Goal: Register for event/course

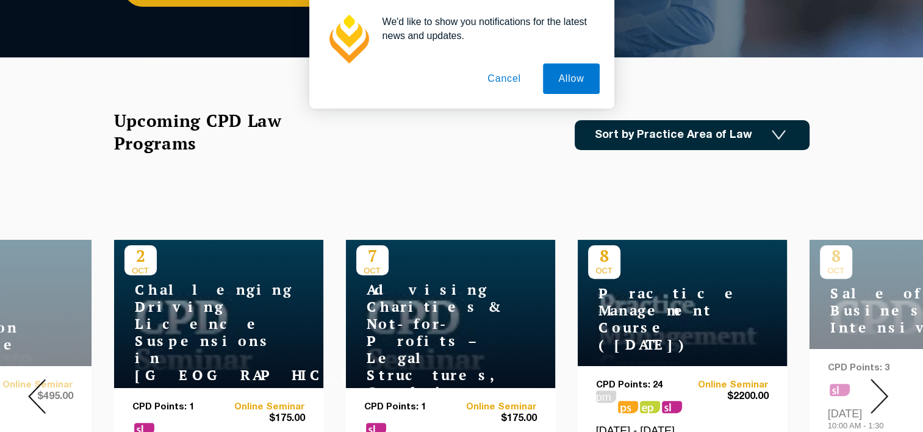
click at [499, 83] on button "Cancel" at bounding box center [504, 78] width 64 height 31
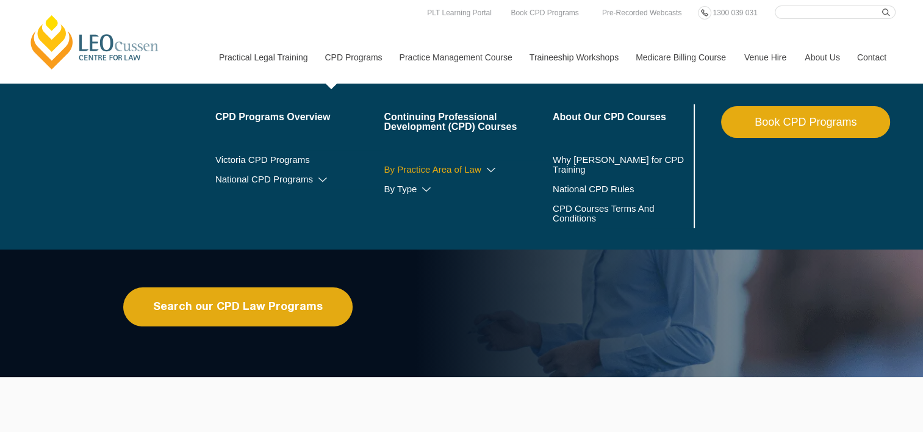
click at [484, 171] on link "By Practice Area of Law" at bounding box center [468, 170] width 169 height 10
click at [488, 168] on icon at bounding box center [491, 170] width 12 height 9
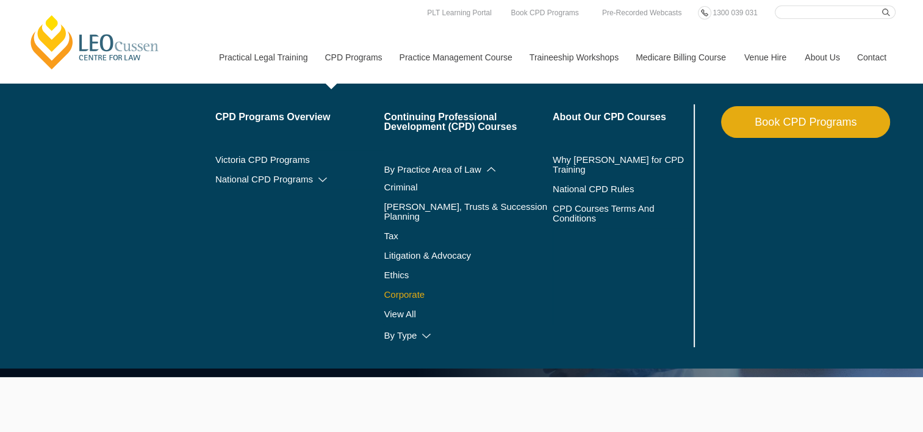
click at [402, 290] on link "Corporate" at bounding box center [468, 295] width 169 height 10
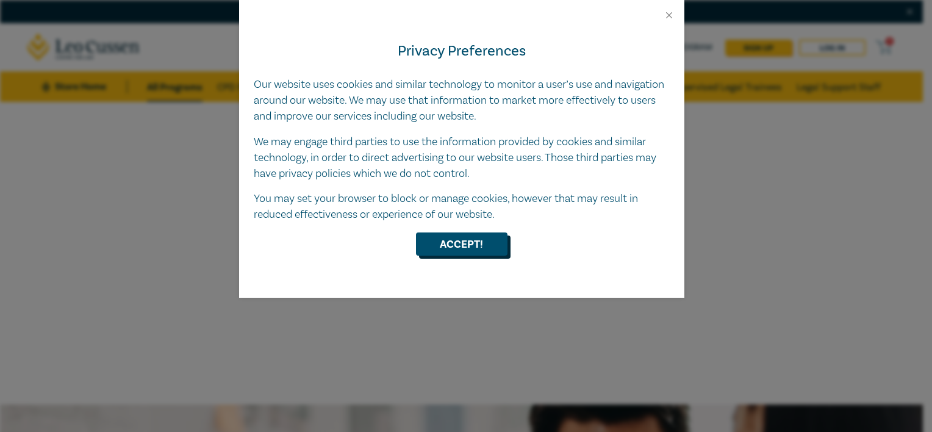
click at [459, 247] on button "Accept!" at bounding box center [462, 243] width 92 height 23
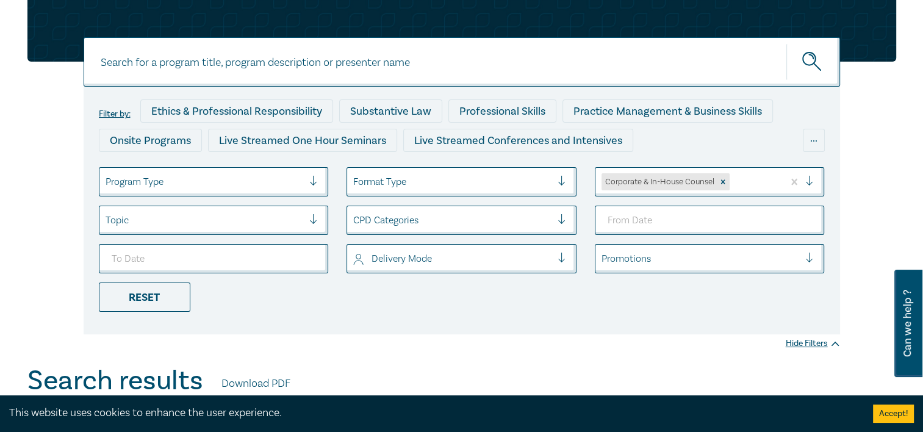
scroll to position [99, 0]
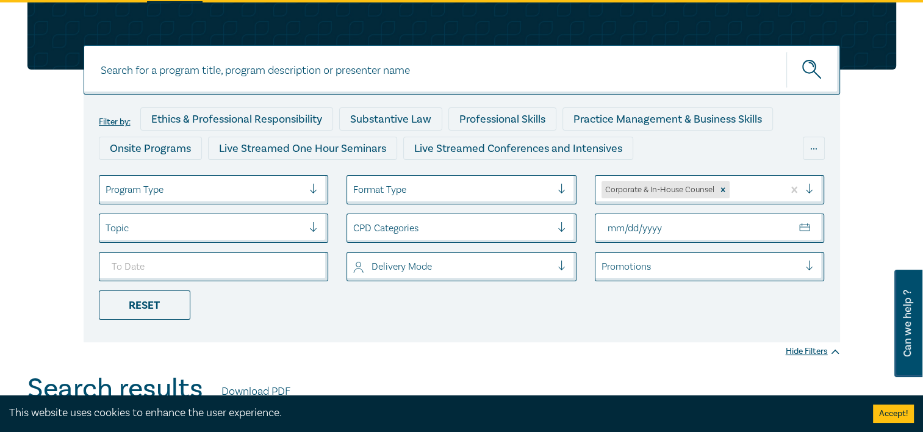
click at [805, 229] on input "From Date" at bounding box center [710, 228] width 230 height 29
type input "2025-10-07"
click at [307, 267] on input "To Date" at bounding box center [214, 266] width 230 height 29
type input "2025-11-30"
click at [161, 302] on div "Reset" at bounding box center [145, 304] width 92 height 29
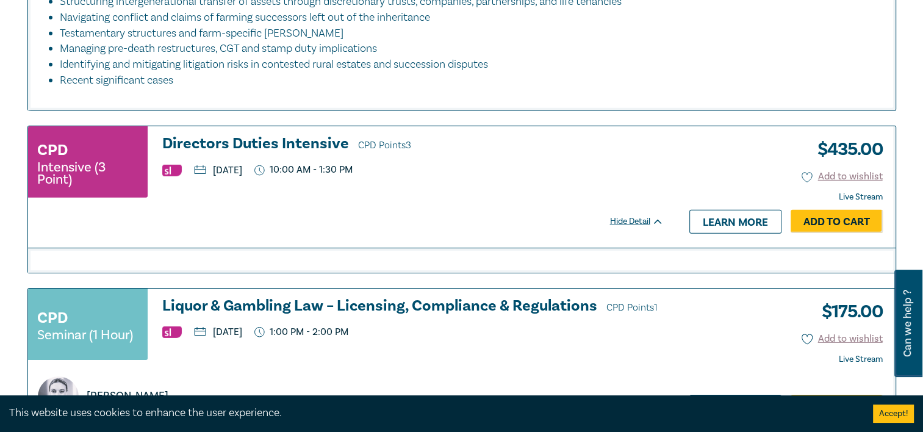
scroll to position [3791, 0]
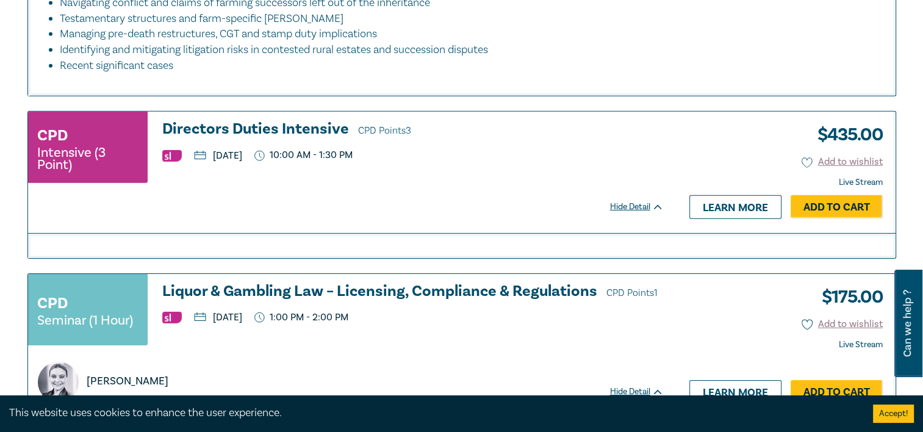
click at [298, 121] on h3 "Directors Duties Intensive CPD Points 3" at bounding box center [413, 130] width 502 height 18
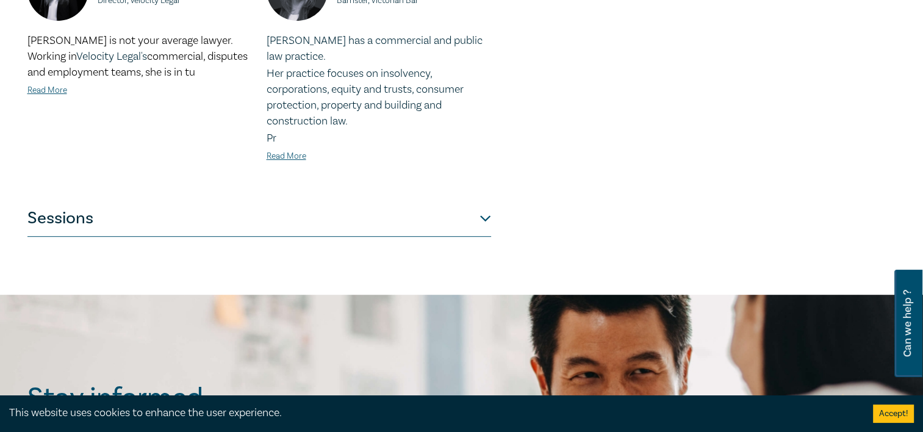
scroll to position [641, 0]
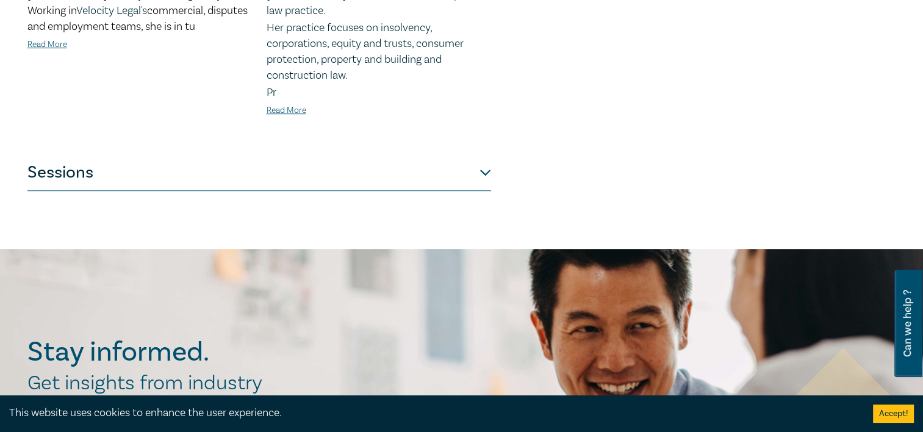
click at [480, 173] on button "Sessions" at bounding box center [259, 172] width 464 height 37
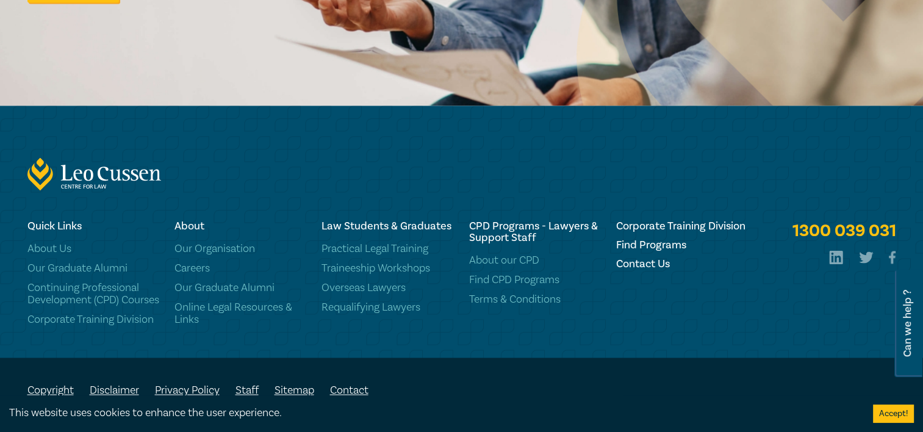
scroll to position [0, 0]
